Goal: Task Accomplishment & Management: Manage account settings

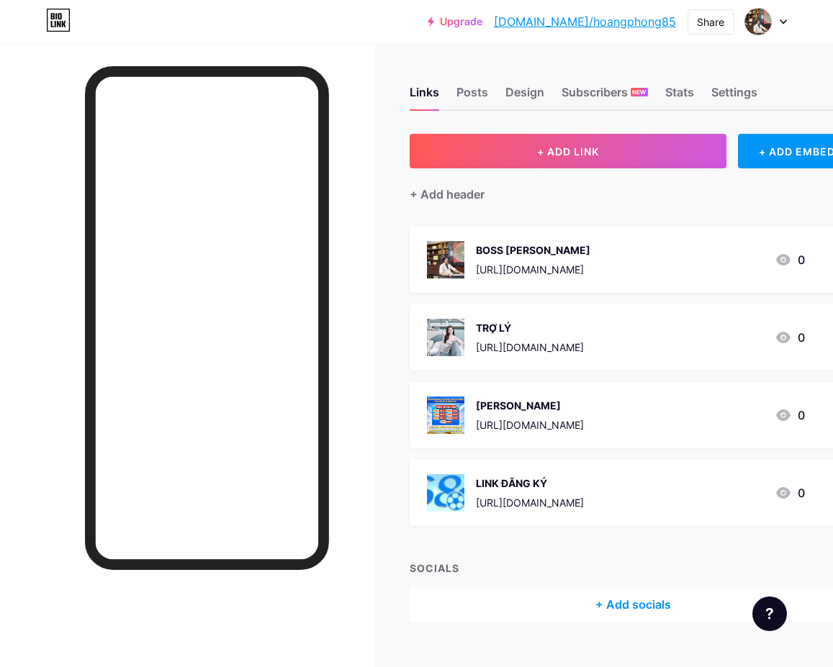
click at [639, 27] on link "bio.link/hoangphong85" at bounding box center [585, 21] width 182 height 17
drag, startPoint x: 680, startPoint y: 16, endPoint x: 595, endPoint y: 6, distance: 85.5
click at [579, 15] on div "Upgrade bio.link/hoangp... bio.link/hoangphong85 Share Switch accounts Hoàng ph…" at bounding box center [607, 22] width 359 height 26
click at [740, 84] on div "Settings" at bounding box center [734, 97] width 46 height 26
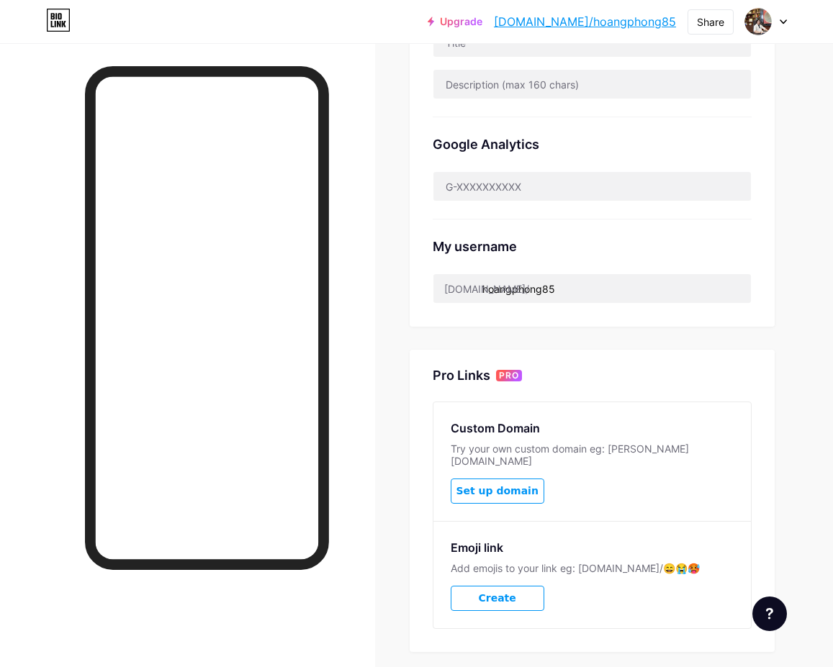
scroll to position [471, 0]
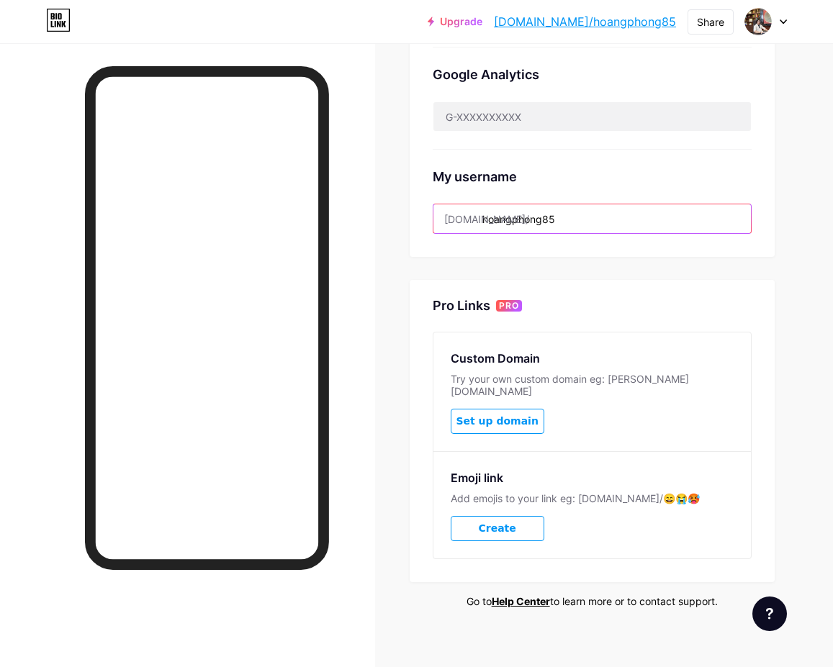
click at [606, 215] on input "hoangphong85" at bounding box center [592, 218] width 318 height 29
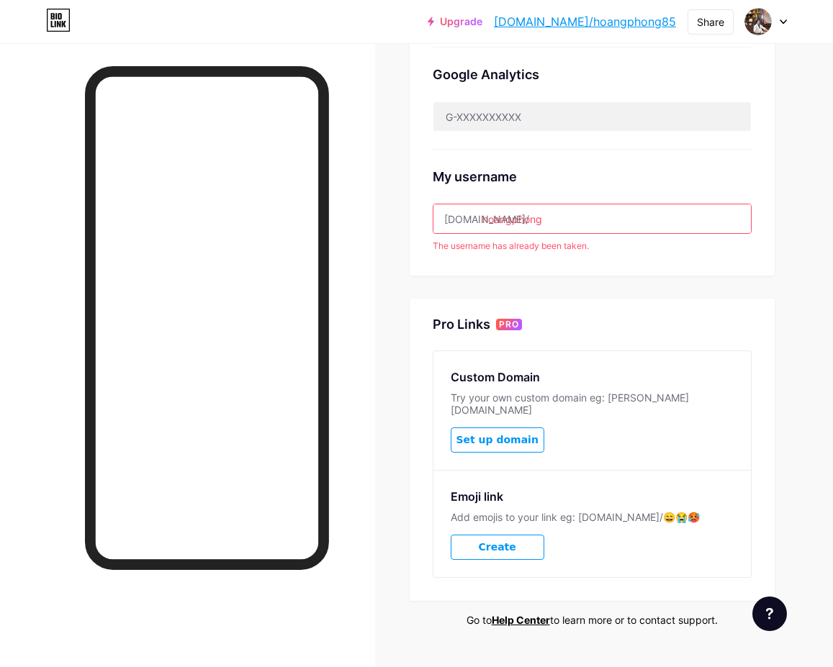
click at [682, 214] on input "hoangphong" at bounding box center [592, 218] width 318 height 29
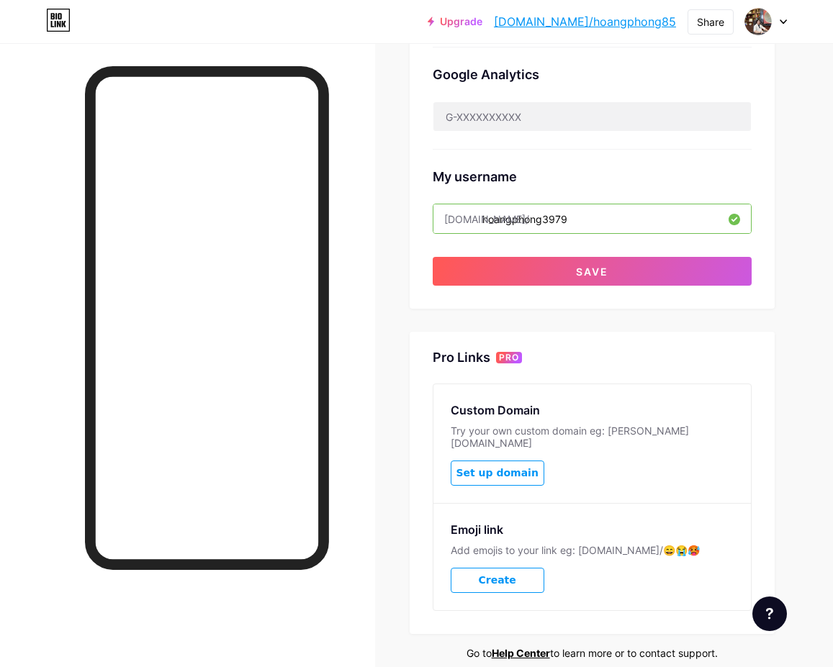
type input "hoangphong3979"
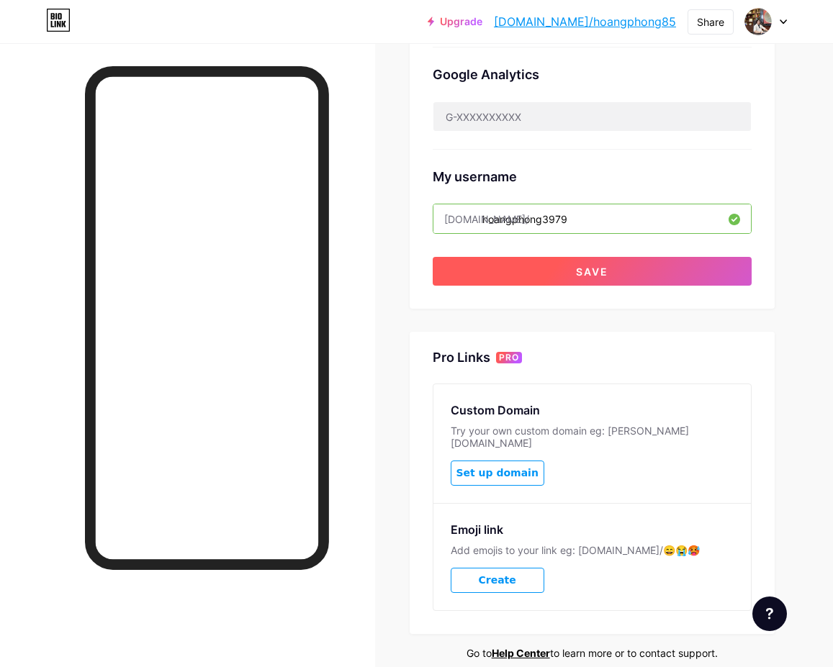
click at [654, 279] on button "Save" at bounding box center [592, 271] width 319 height 29
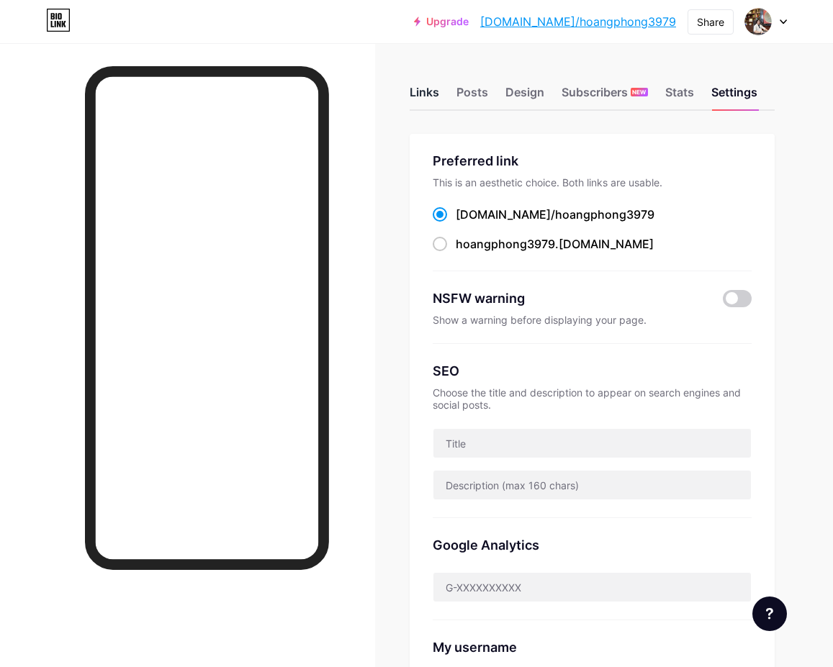
click at [417, 88] on div "Links" at bounding box center [425, 97] width 30 height 26
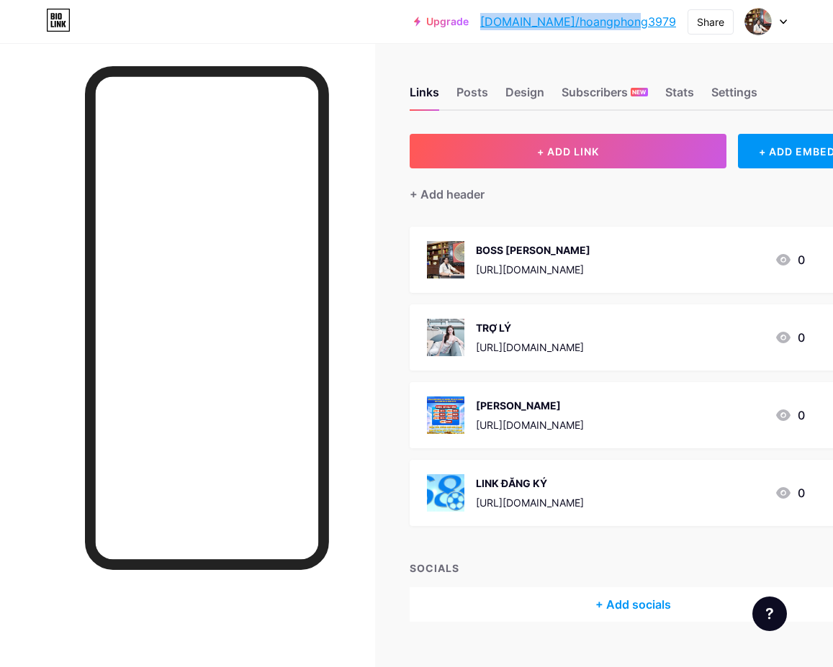
drag, startPoint x: 676, startPoint y: 17, endPoint x: 557, endPoint y: 23, distance: 118.9
click at [532, 30] on div "Upgrade [DOMAIN_NAME]/hoangp... [DOMAIN_NAME]/hoangphong3979 Share Switch accou…" at bounding box center [600, 22] width 373 height 26
click at [556, 19] on link "[DOMAIN_NAME]/hoangphong3979" at bounding box center [578, 21] width 196 height 17
drag, startPoint x: 675, startPoint y: 20, endPoint x: 534, endPoint y: 20, distance: 140.4
click at [534, 20] on div "Upgrade [DOMAIN_NAME]/hoangp... [DOMAIN_NAME]/hoangphong3979 Share Switch accou…" at bounding box center [600, 22] width 373 height 26
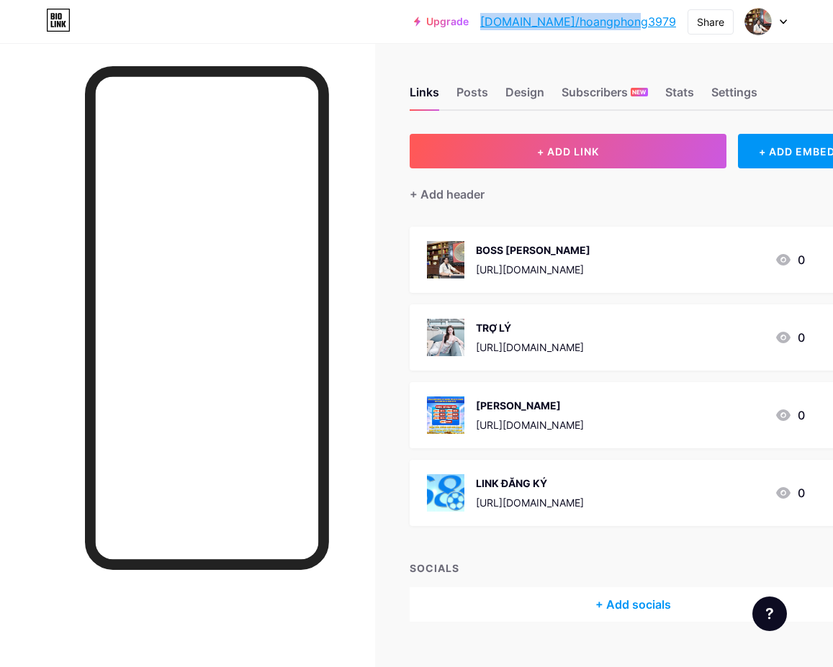
copy link "[DOMAIN_NAME]/hoangphong3979"
click at [341, 29] on div "Upgrade [DOMAIN_NAME]/hoangp... [DOMAIN_NAME]/hoangphong3979 Share Switch accou…" at bounding box center [416, 22] width 833 height 26
